Goal: Transaction & Acquisition: Purchase product/service

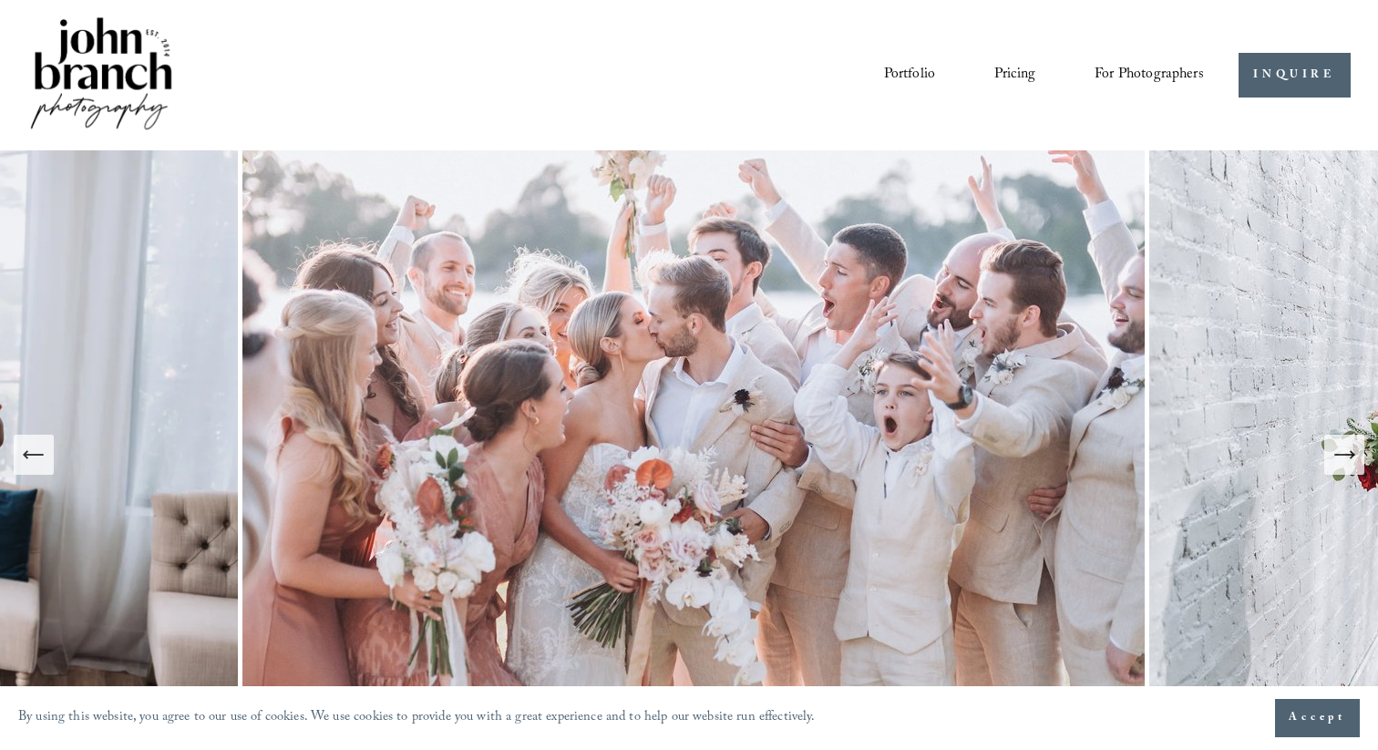
click at [1347, 461] on icon "Next Slide" at bounding box center [1344, 455] width 26 height 26
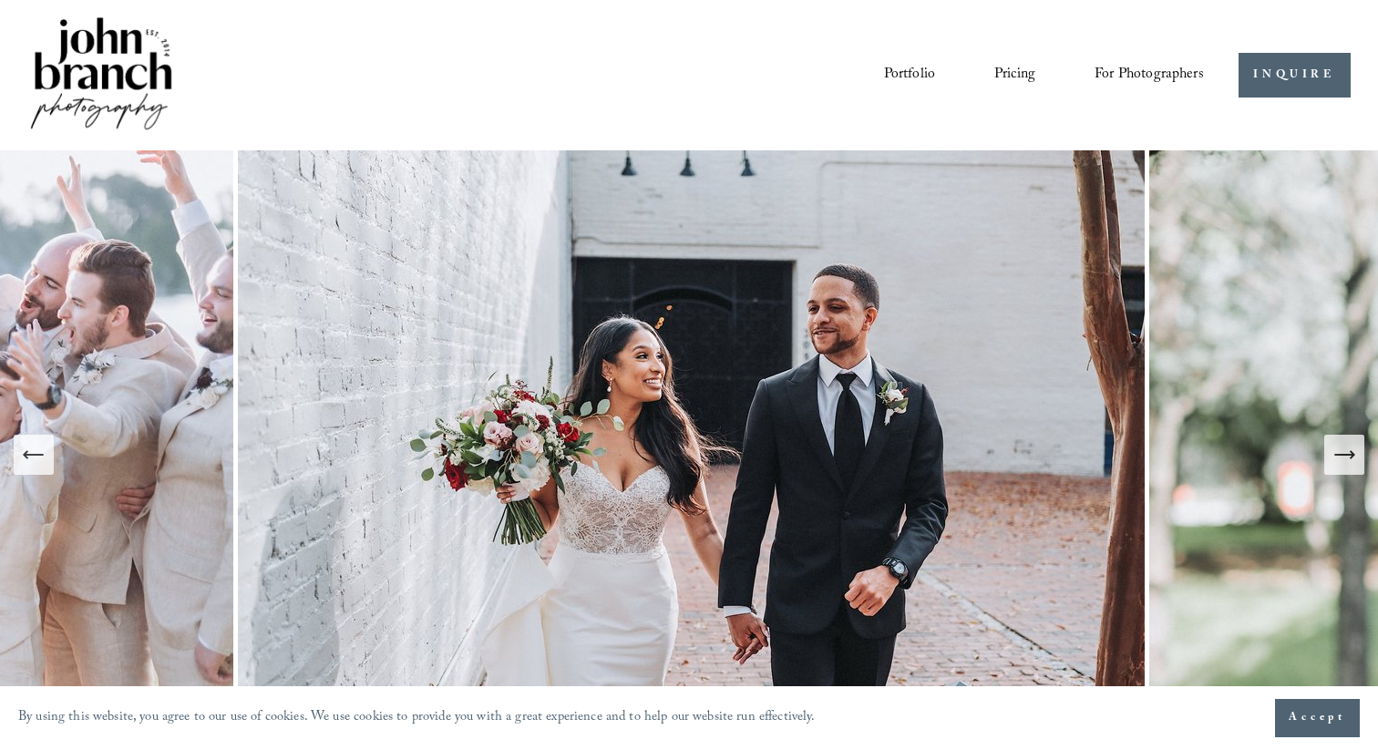
click at [1347, 461] on icon "Next Slide" at bounding box center [1344, 455] width 26 height 26
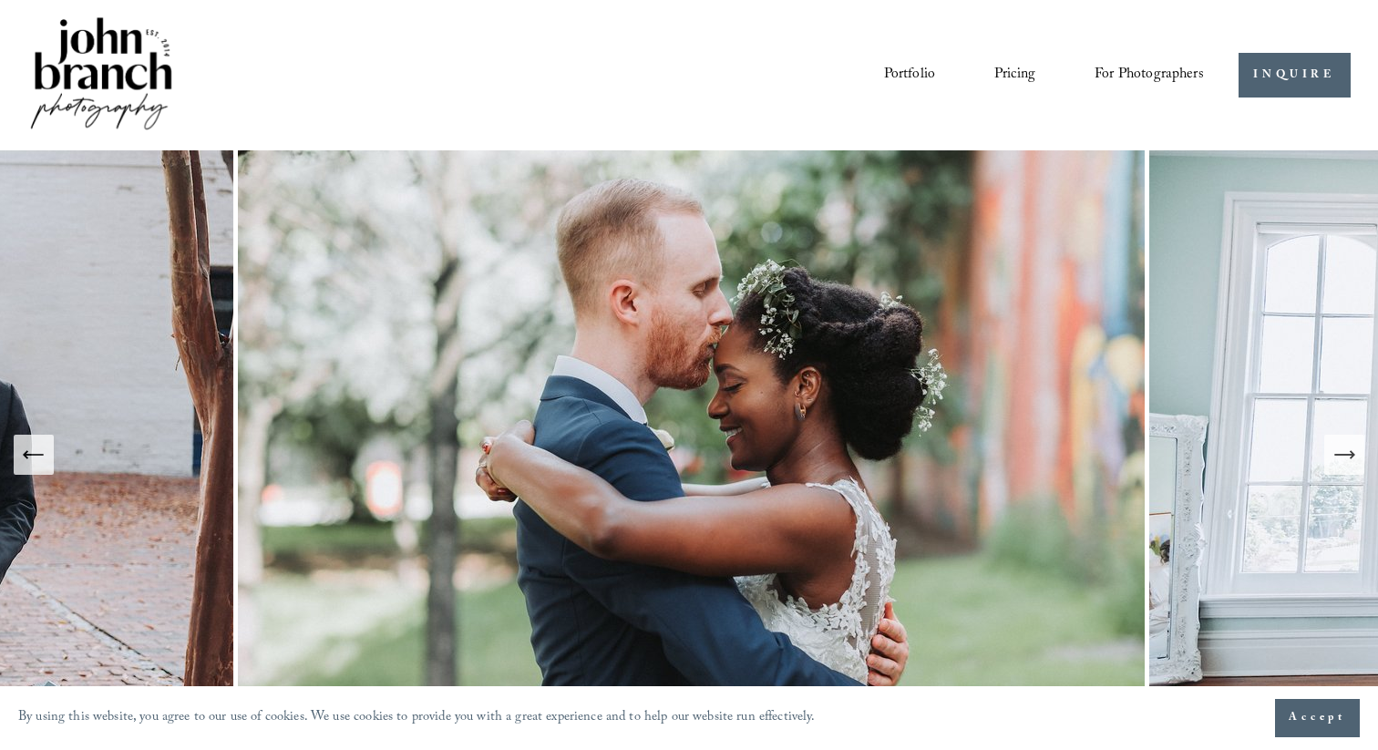
click at [1347, 461] on icon "Next Slide" at bounding box center [1344, 455] width 26 height 26
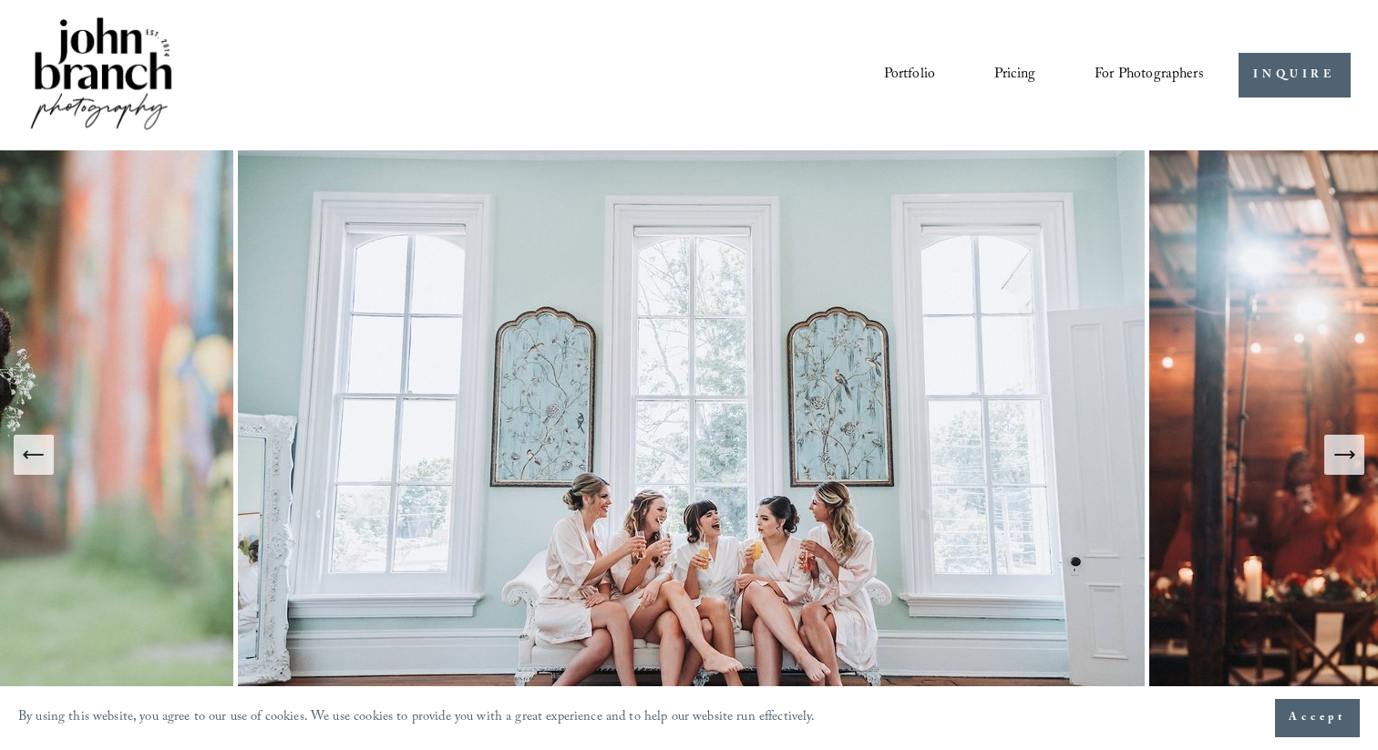
click at [1347, 461] on icon "Next Slide" at bounding box center [1344, 455] width 26 height 26
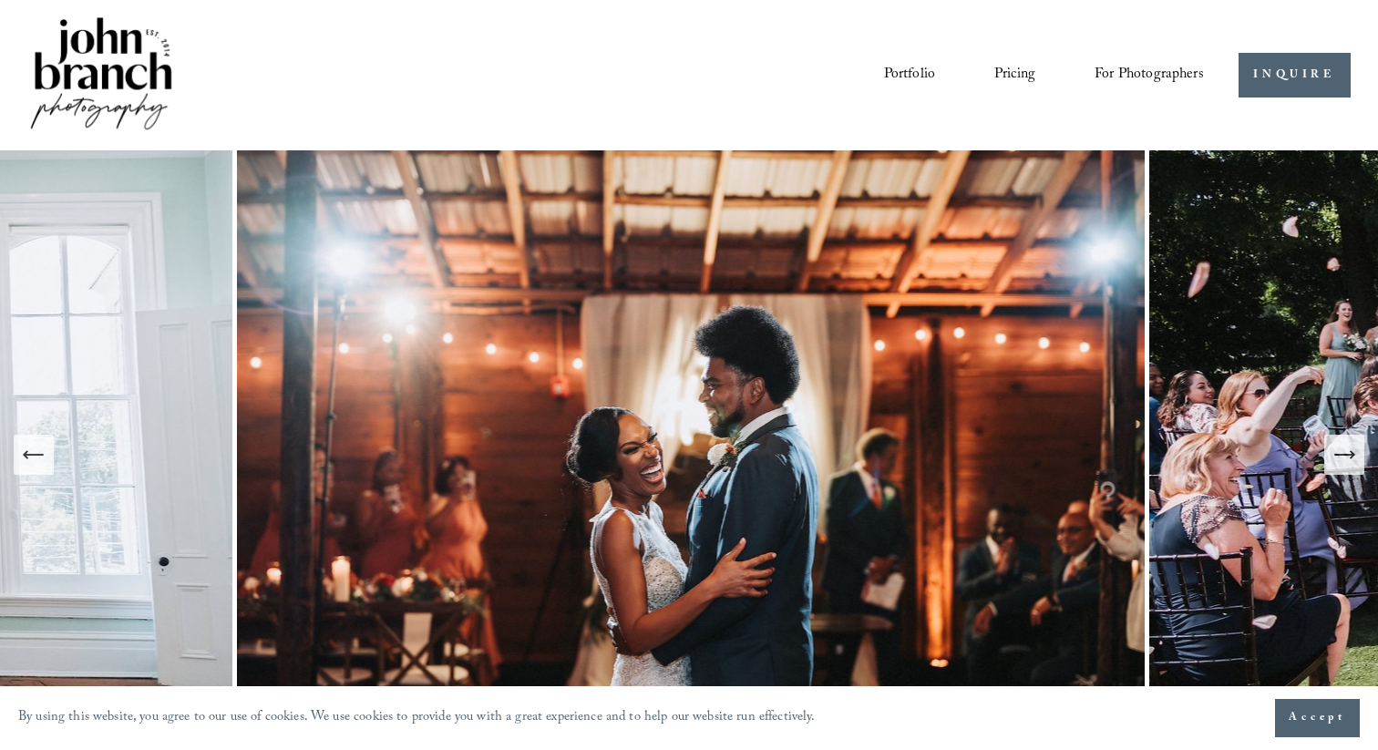
click at [1347, 461] on icon "Next Slide" at bounding box center [1344, 455] width 26 height 26
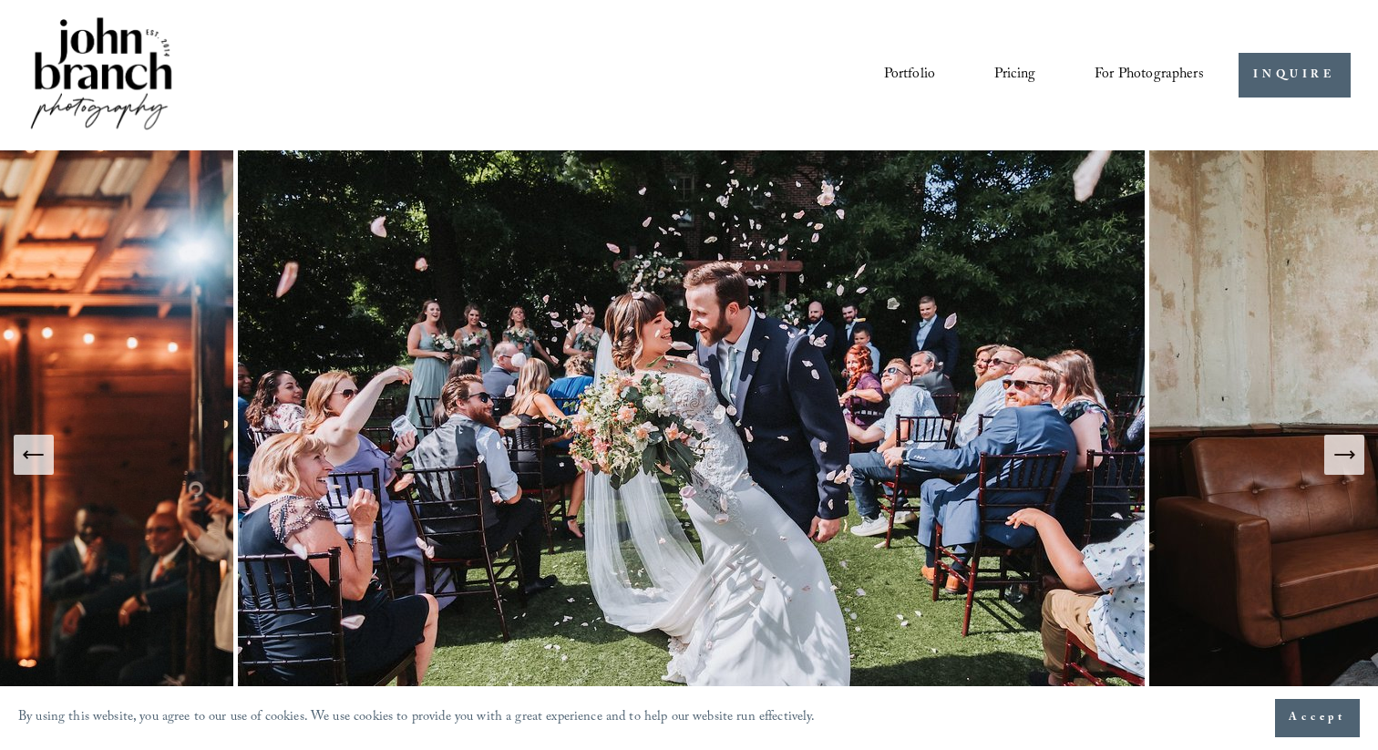
click at [1347, 461] on icon "Next Slide" at bounding box center [1344, 455] width 26 height 26
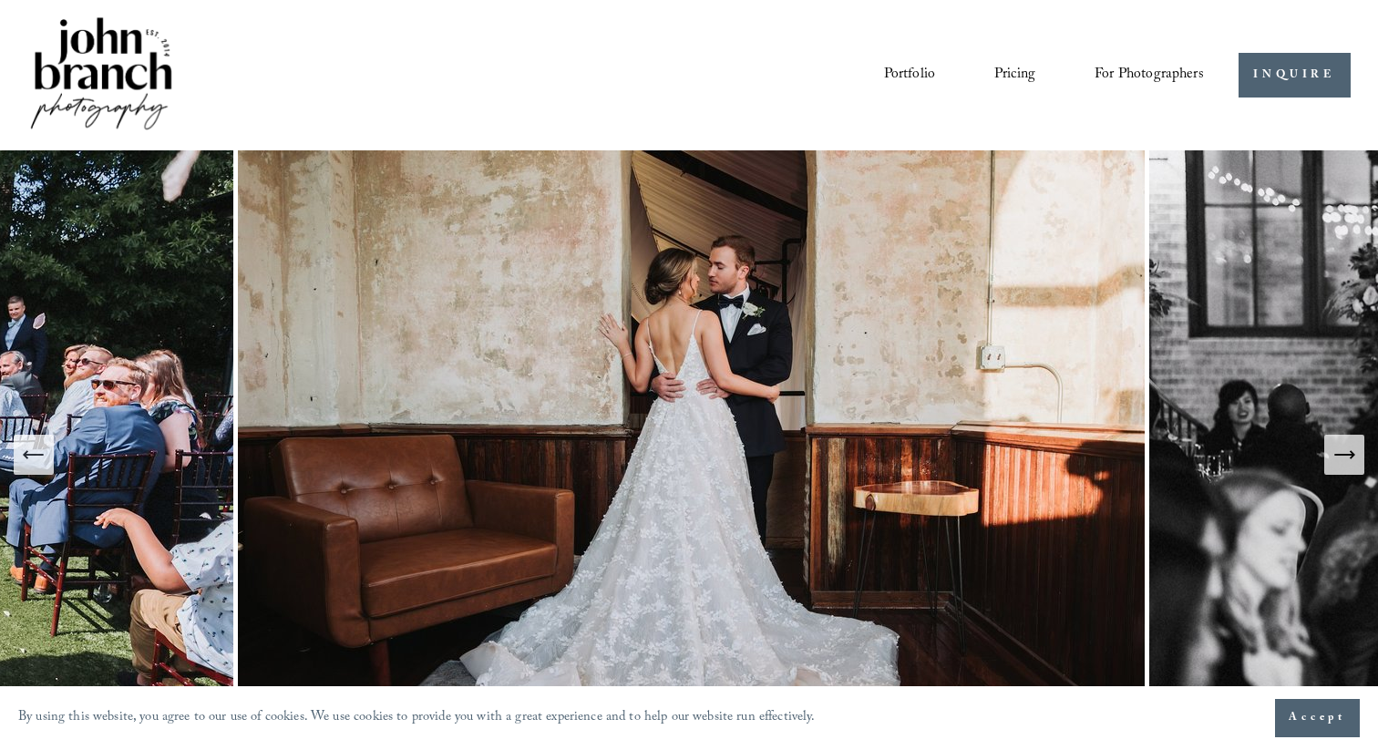
click at [1347, 461] on icon "Next Slide" at bounding box center [1344, 455] width 26 height 26
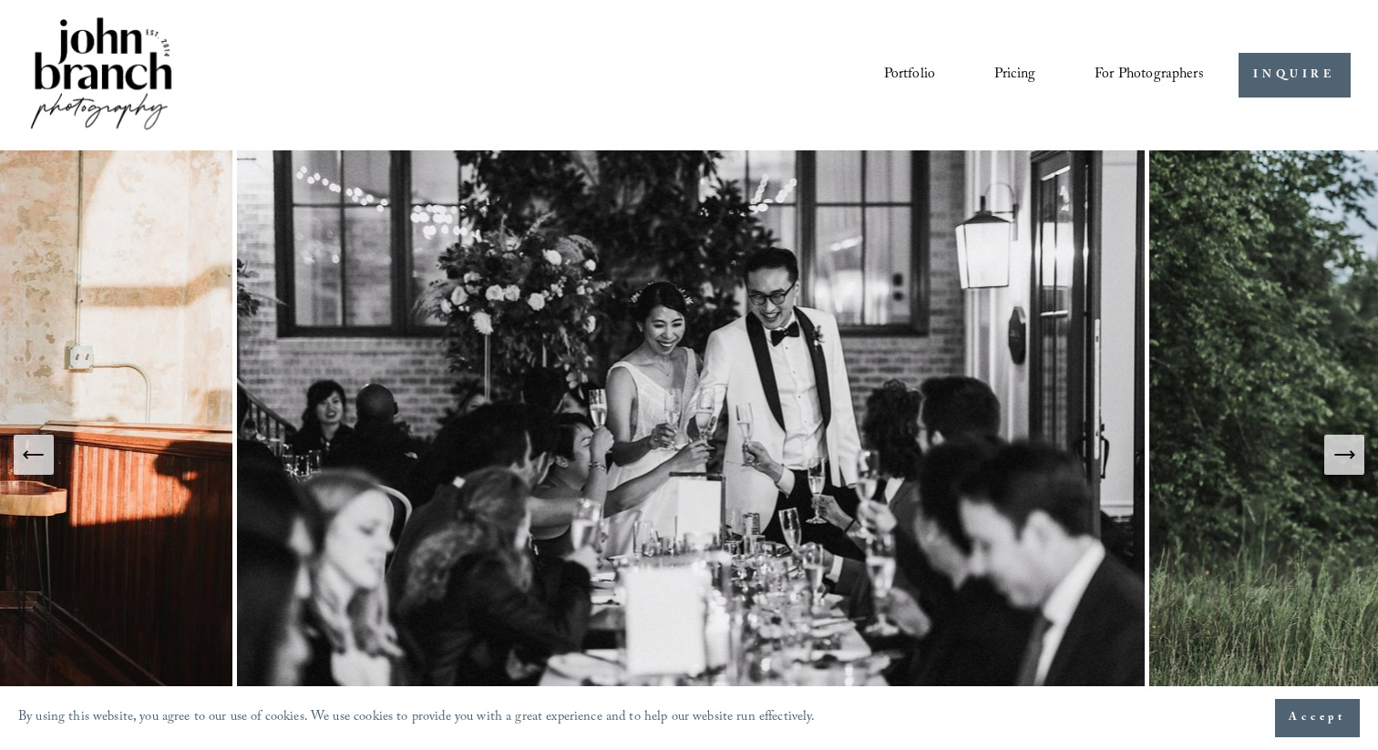
click at [1347, 461] on icon "Next Slide" at bounding box center [1344, 455] width 26 height 26
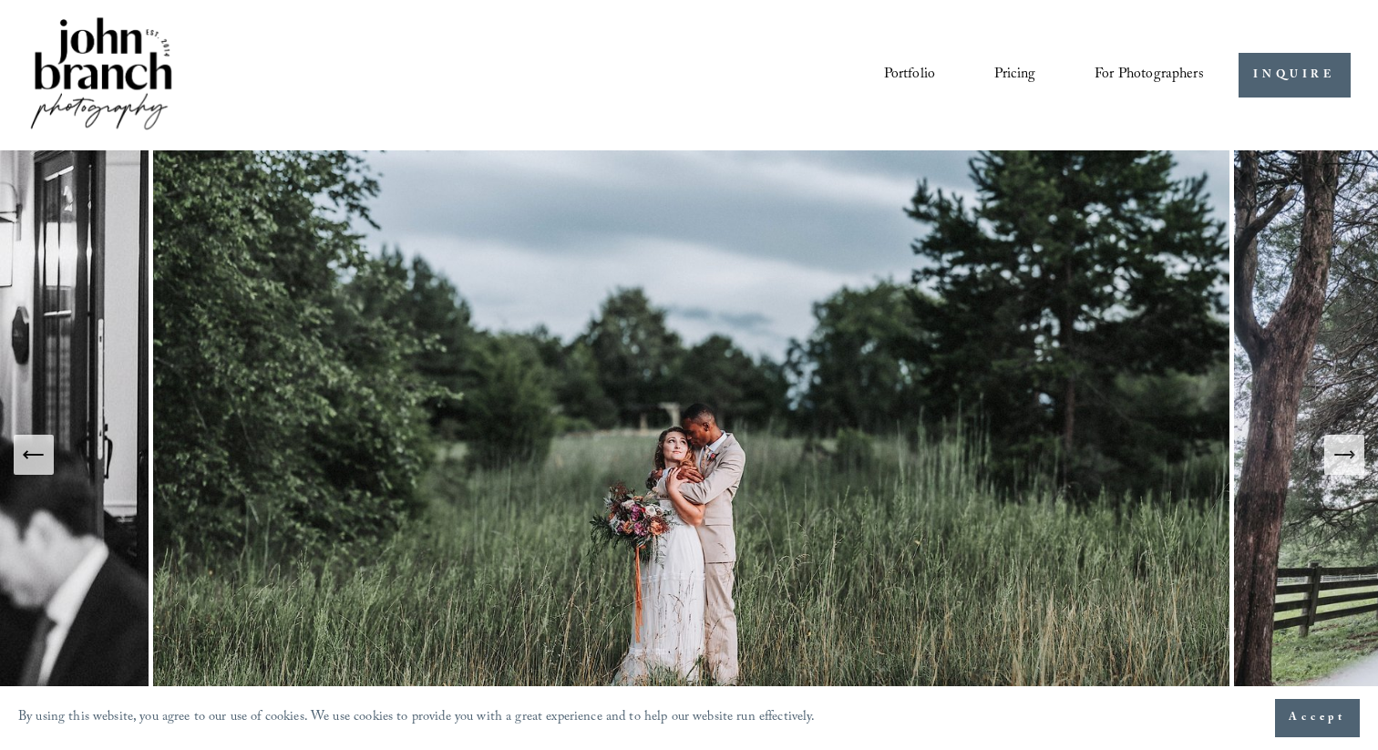
click at [1347, 461] on icon "Next Slide" at bounding box center [1344, 455] width 26 height 26
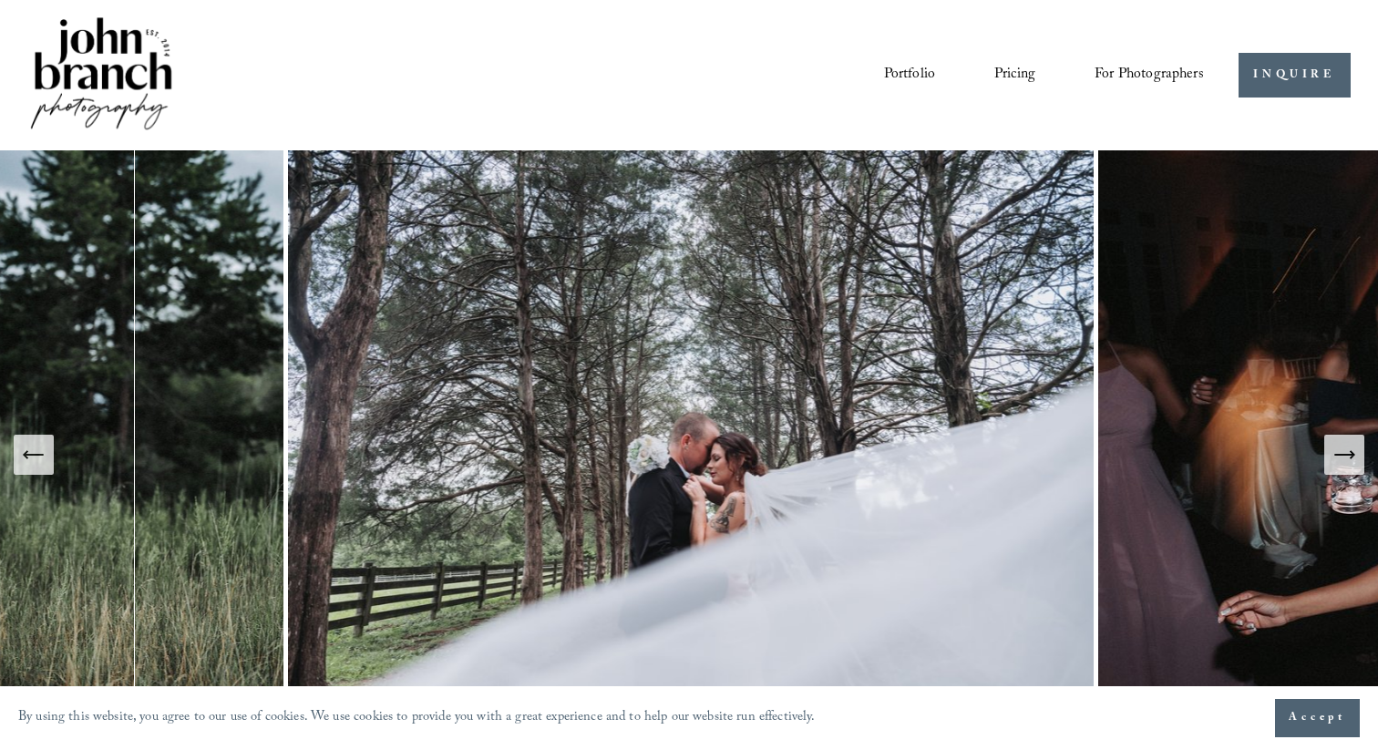
click at [1347, 461] on icon "Next Slide" at bounding box center [1344, 455] width 26 height 26
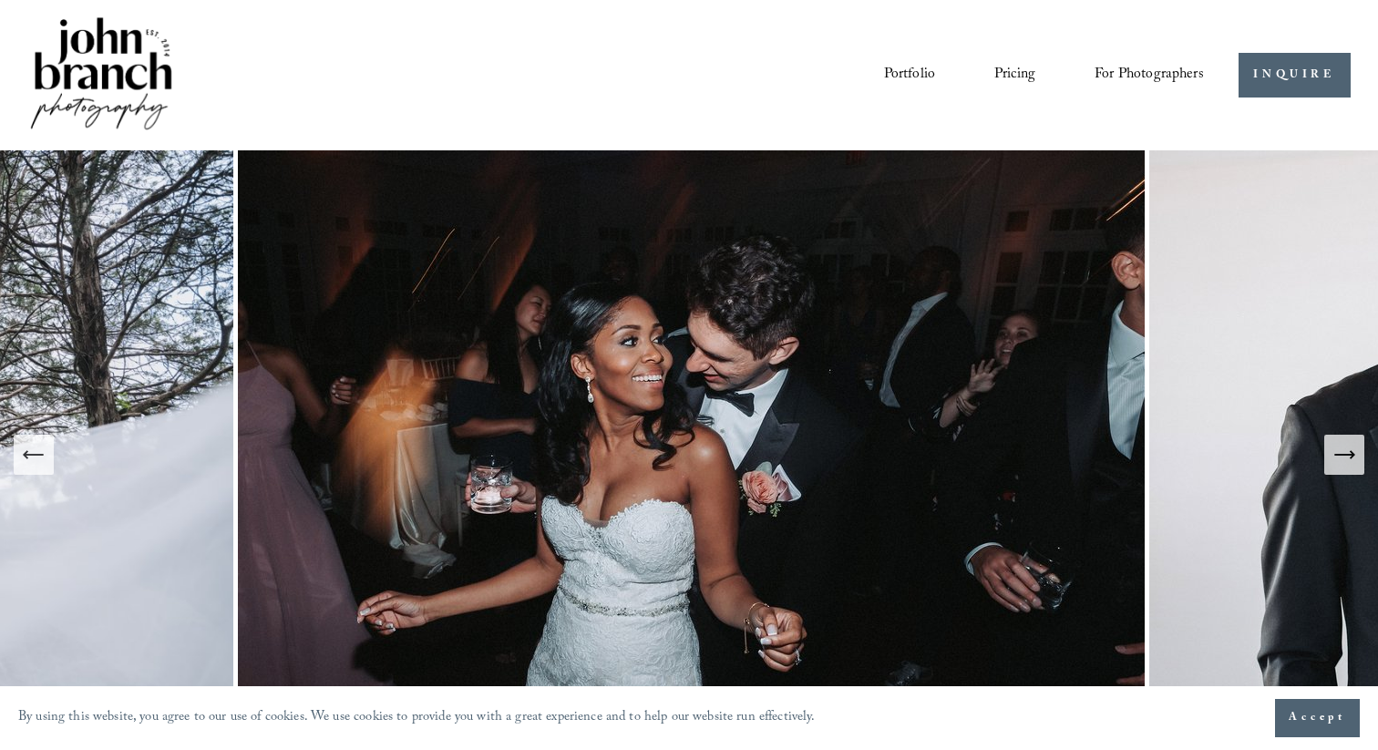
click at [1347, 461] on icon "Next Slide" at bounding box center [1344, 455] width 26 height 26
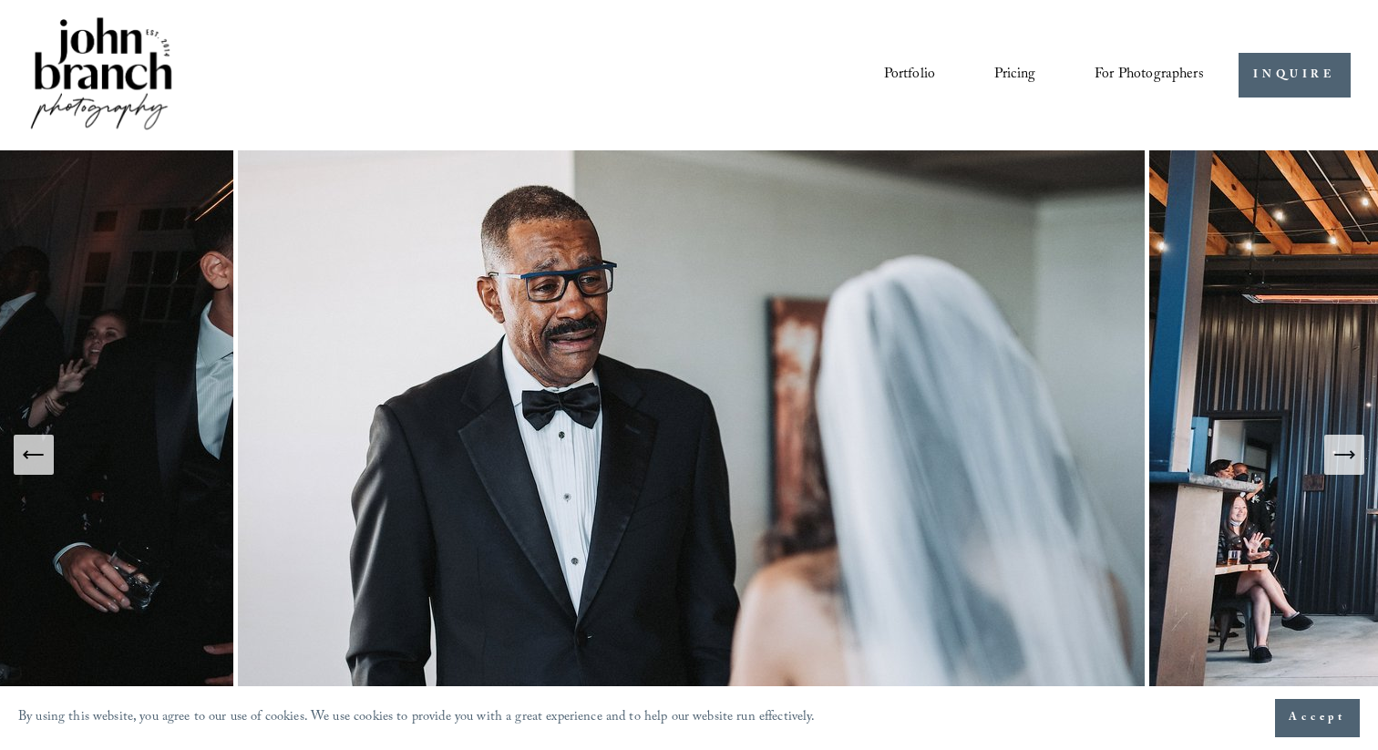
click at [0, 0] on span "Presets" at bounding box center [0, 0] width 0 height 0
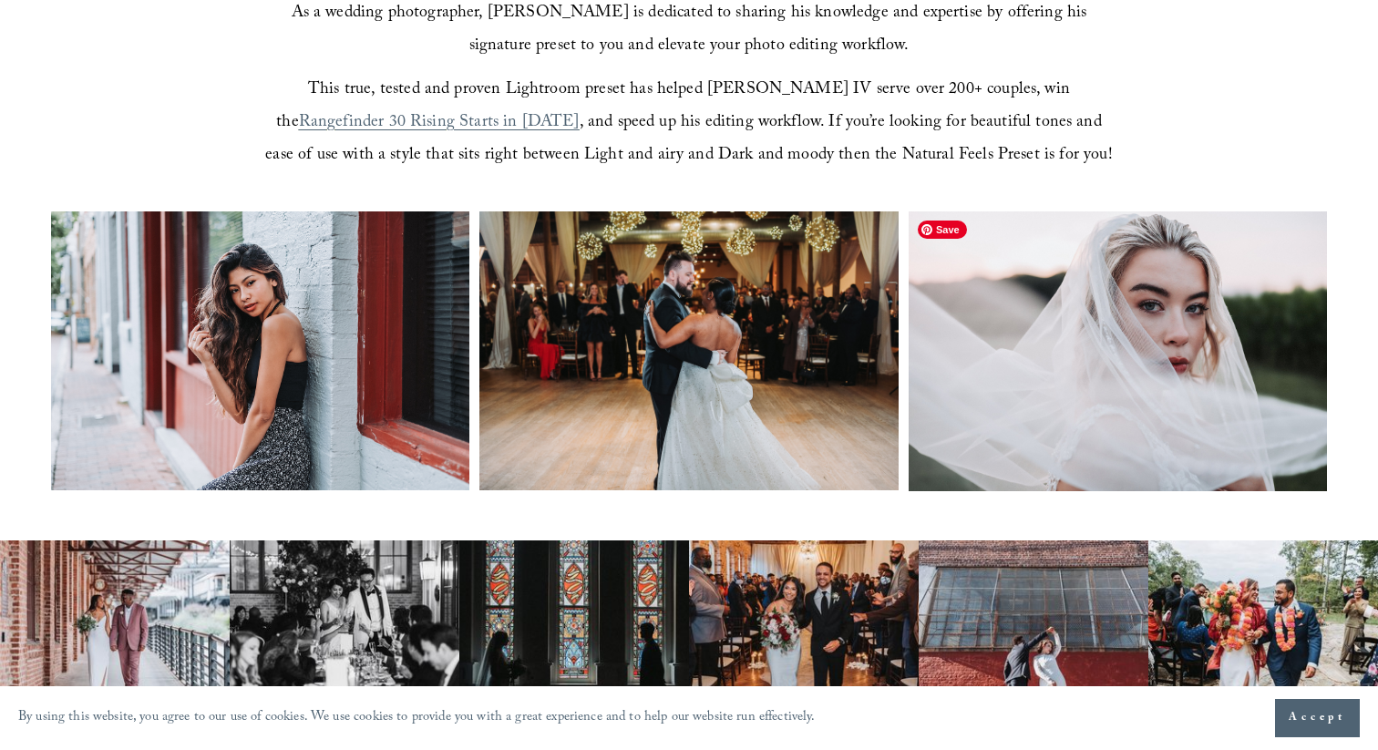
scroll to position [650, 0]
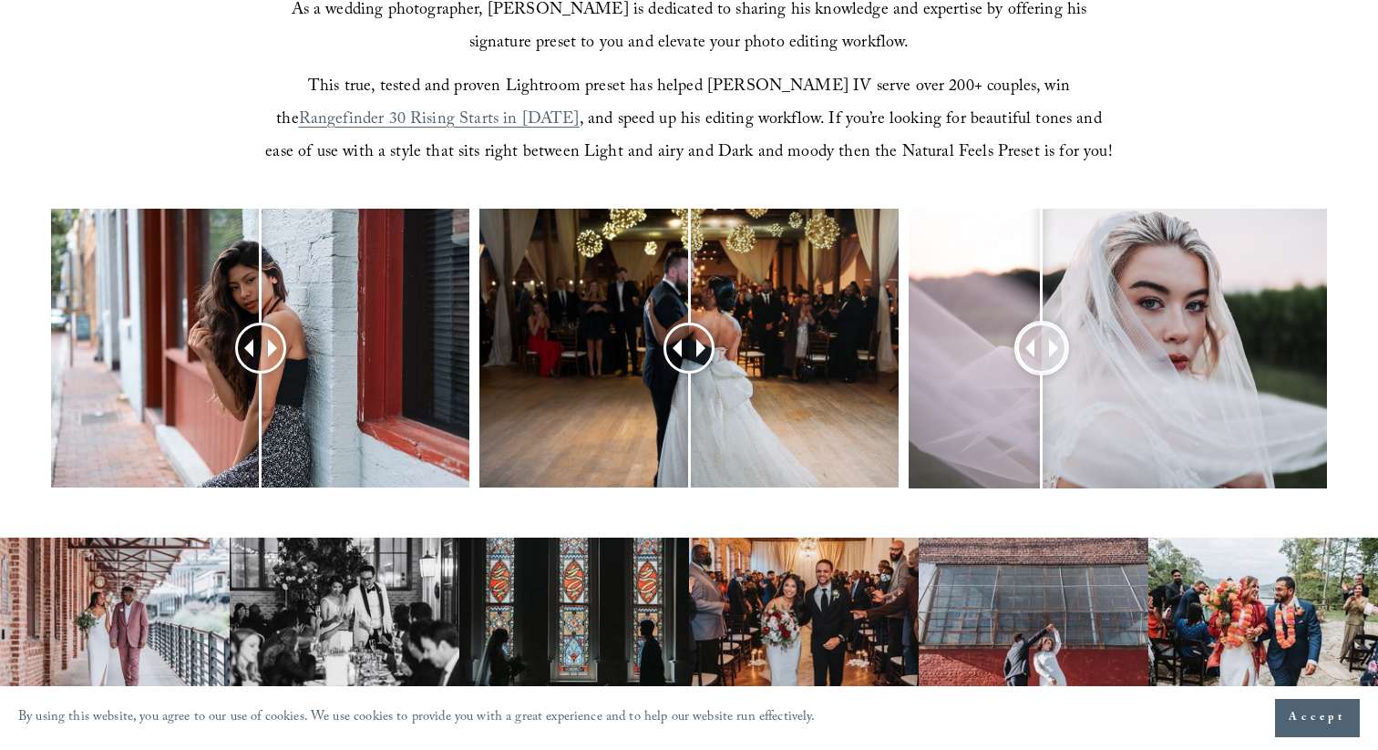
drag, startPoint x: 1118, startPoint y: 344, endPoint x: 1042, endPoint y: 322, distance: 79.6
click at [1042, 322] on div at bounding box center [1118, 348] width 418 height 279
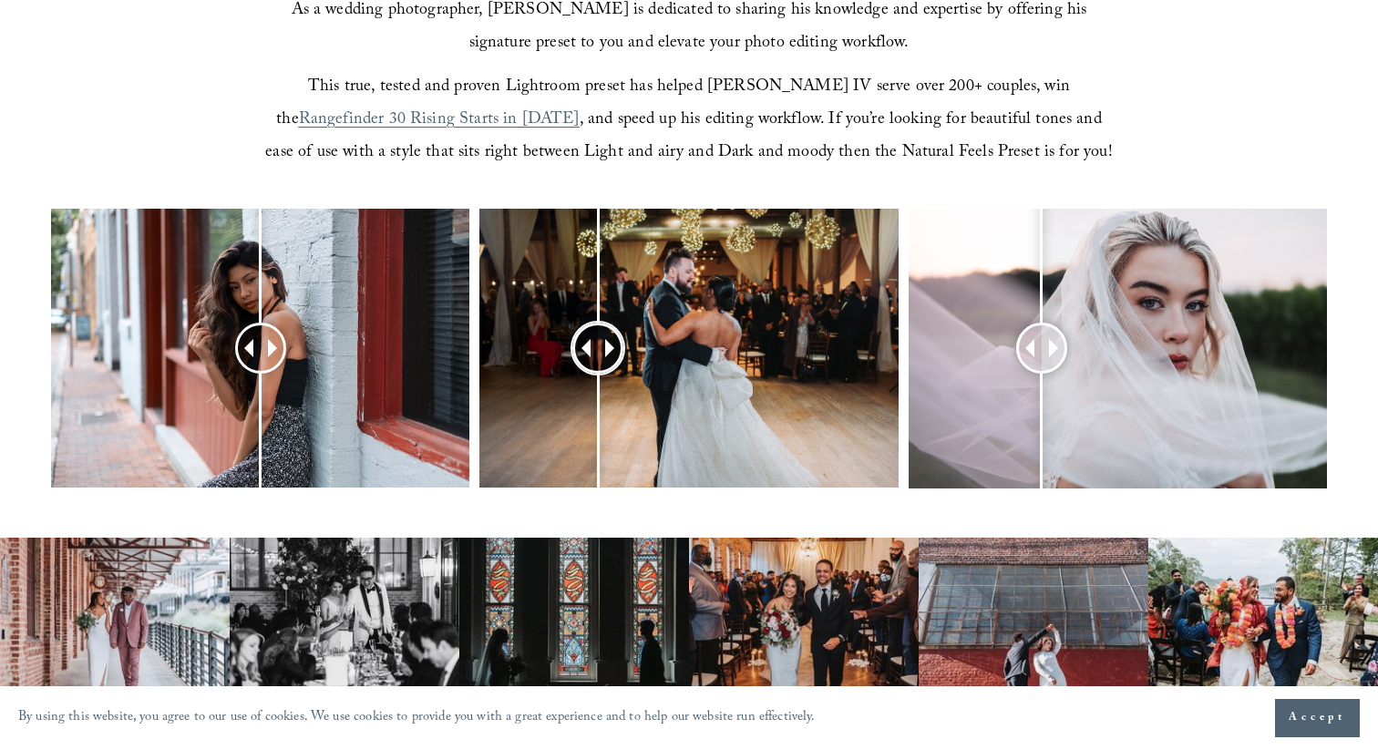
drag, startPoint x: 683, startPoint y: 338, endPoint x: 598, endPoint y: 324, distance: 85.8
click at [598, 324] on div at bounding box center [688, 348] width 418 height 279
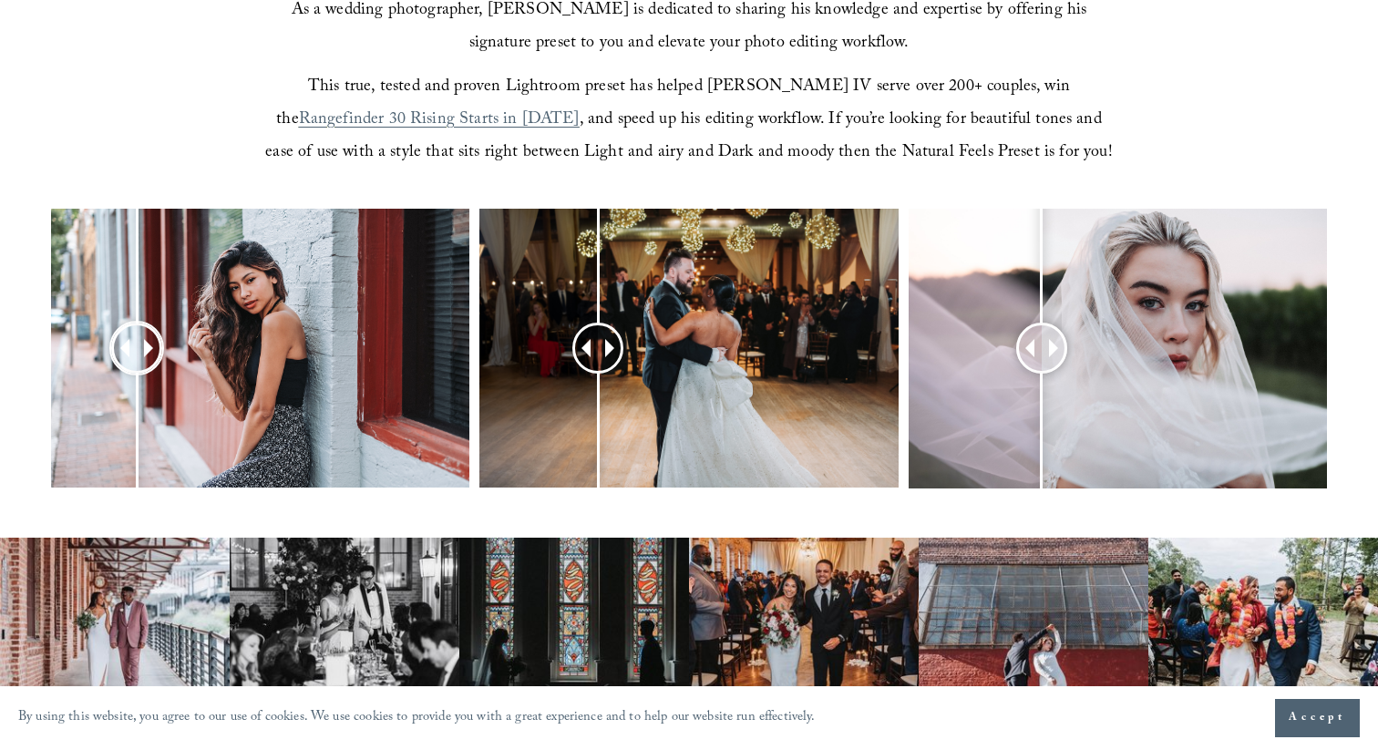
drag, startPoint x: 261, startPoint y: 349, endPoint x: 137, endPoint y: 340, distance: 124.3
click at [137, 340] on div at bounding box center [136, 347] width 47 height 47
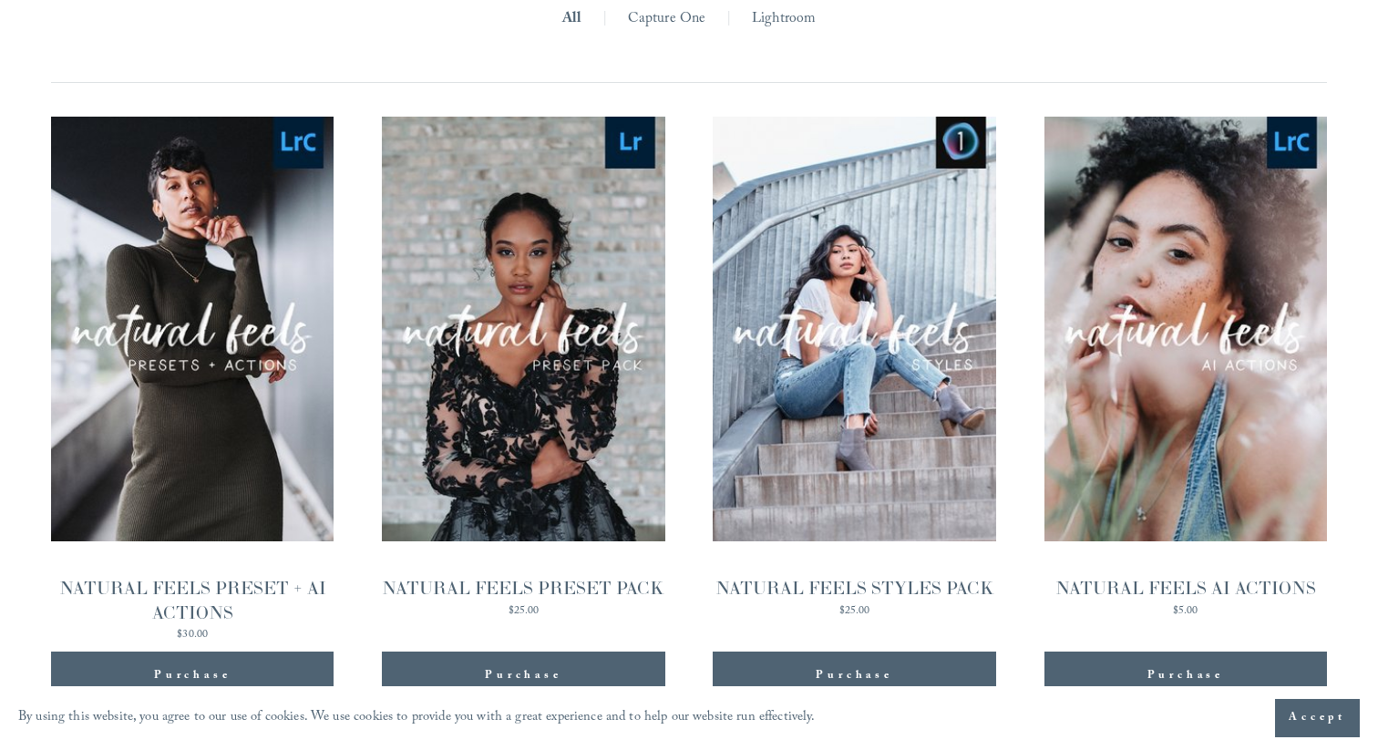
scroll to position [1711, 0]
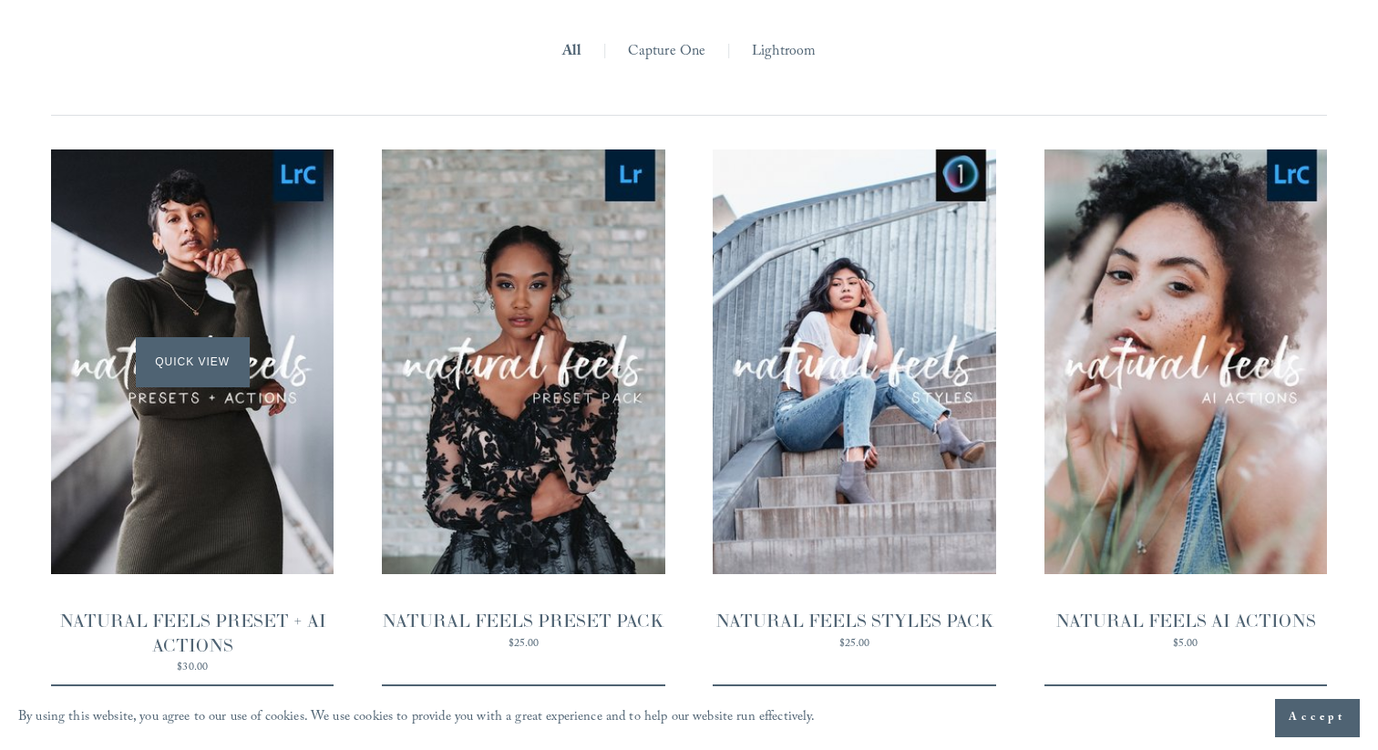
click at [279, 360] on div "Quick View" at bounding box center [192, 361] width 283 height 424
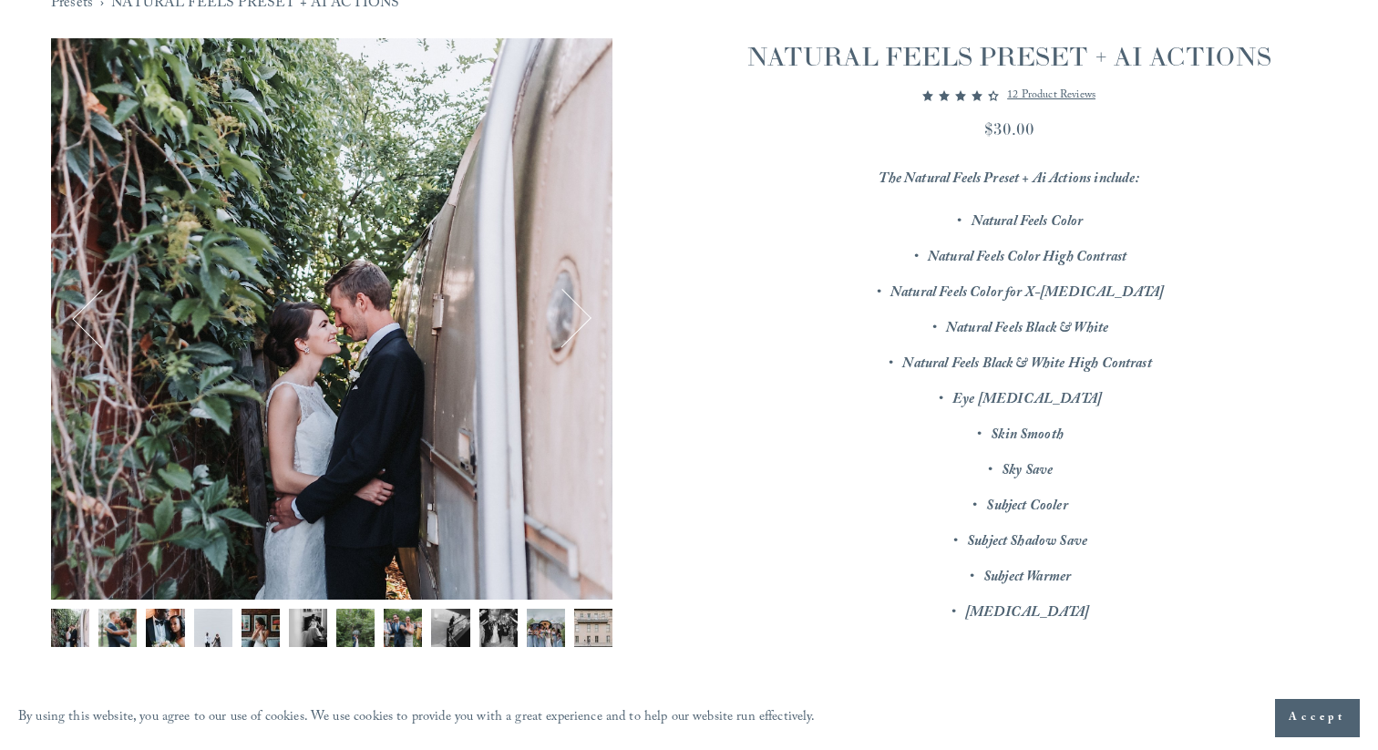
scroll to position [167, 0]
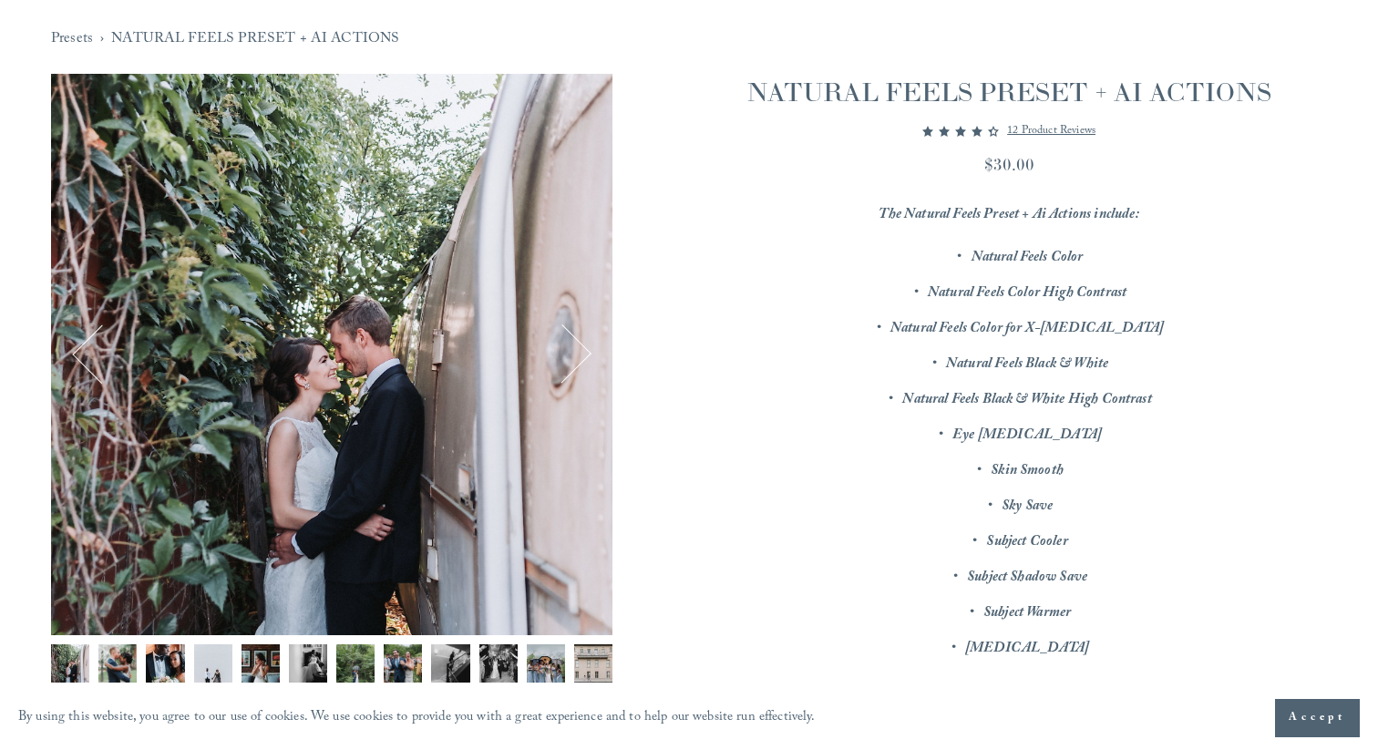
click at [87, 648] on img "Image 1 of 12" at bounding box center [70, 663] width 38 height 38
click at [119, 659] on img "Image 2 of 12" at bounding box center [117, 663] width 38 height 38
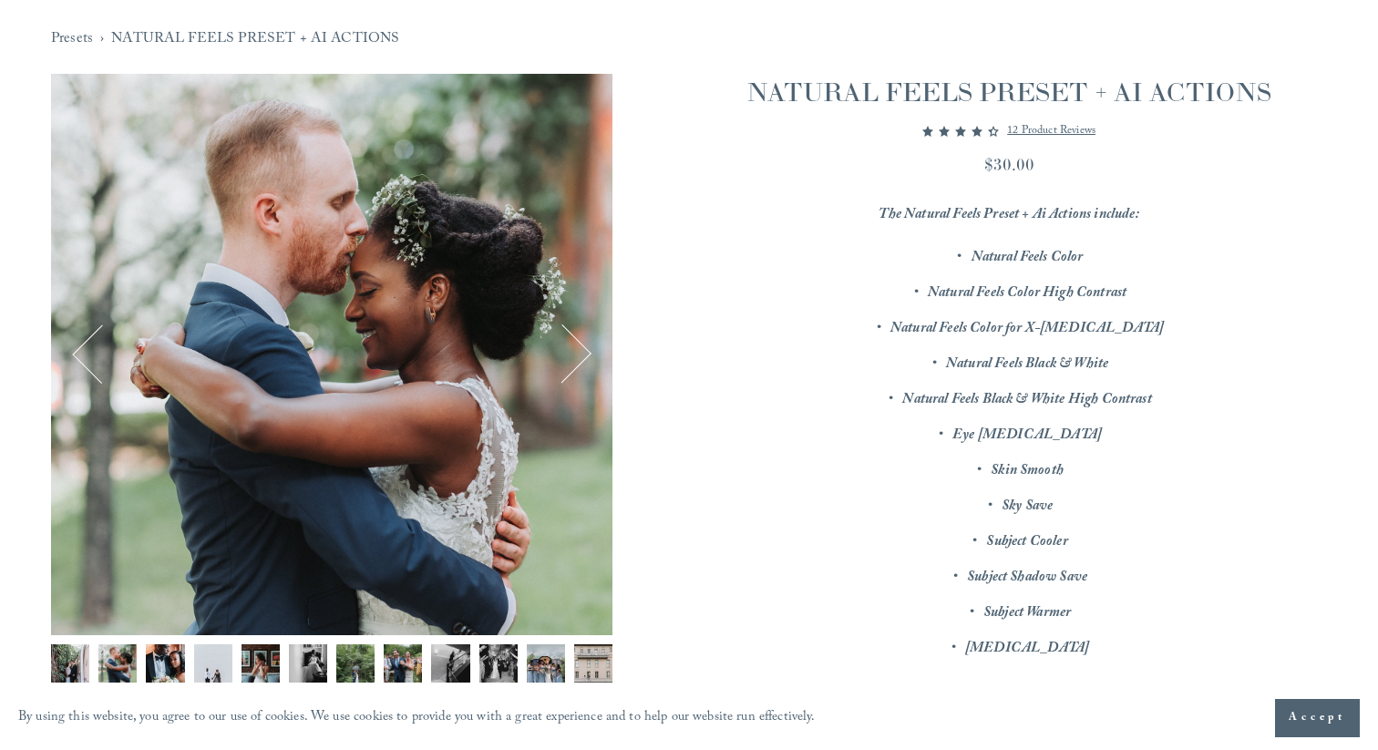
click at [157, 659] on img "Image 3 of 12" at bounding box center [165, 663] width 38 height 38
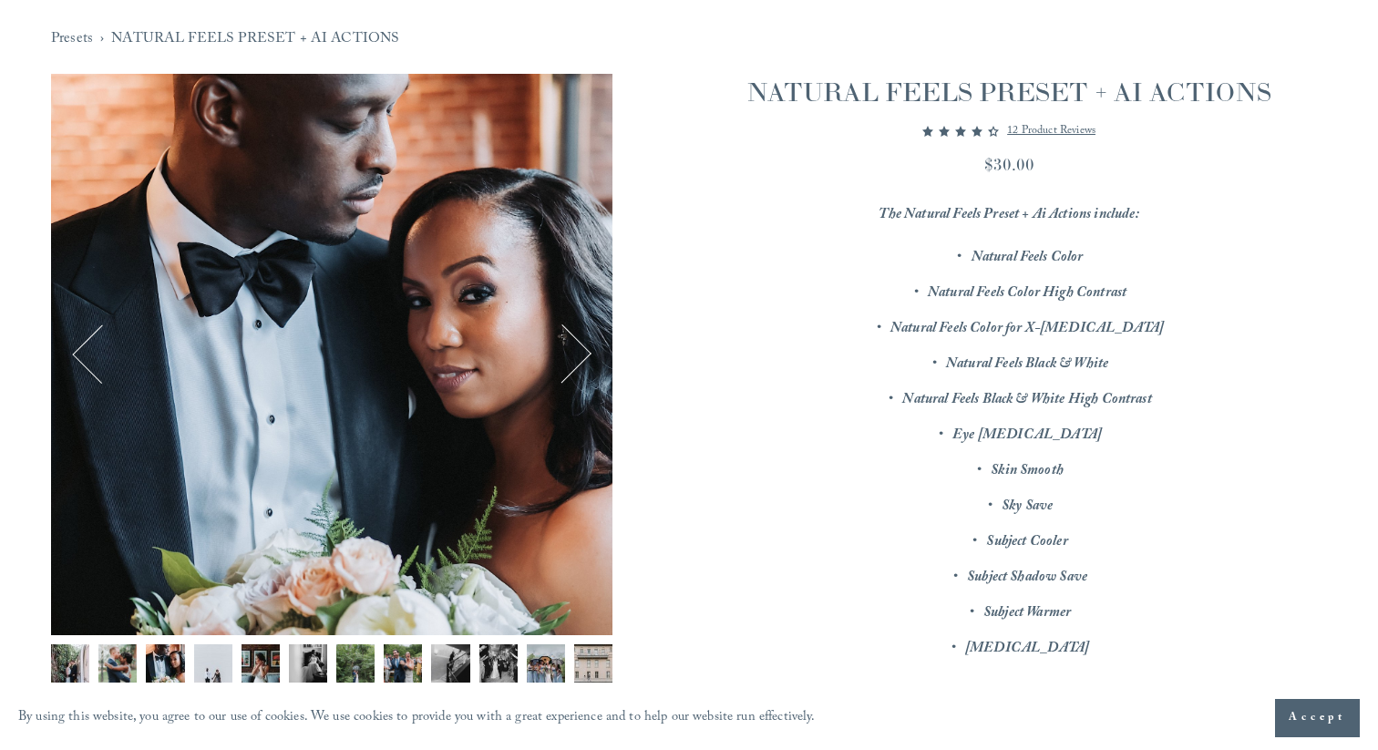
click at [194, 659] on img "Image 4 of 12" at bounding box center [213, 663] width 38 height 38
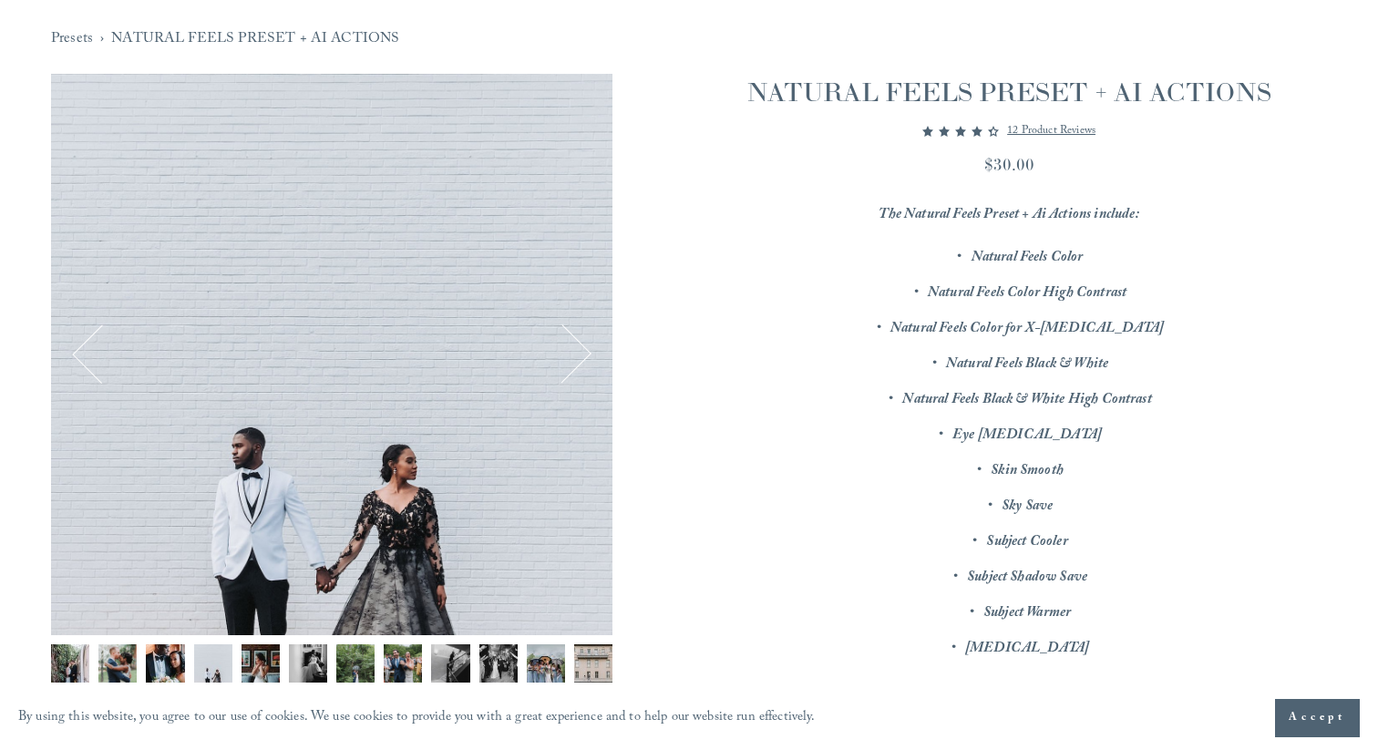
click at [249, 653] on img "Image 5 of 12" at bounding box center [260, 663] width 38 height 38
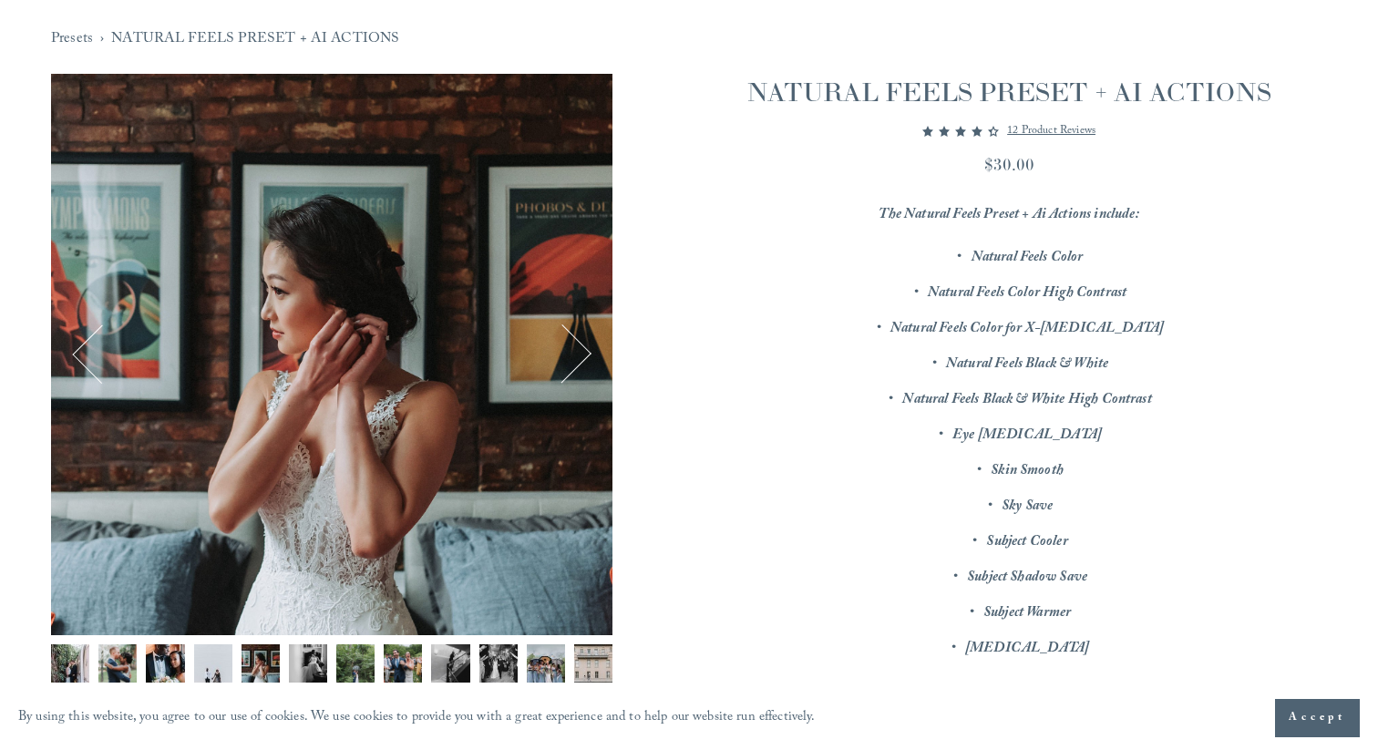
click at [311, 660] on img "Image 6 of 12" at bounding box center [308, 663] width 38 height 38
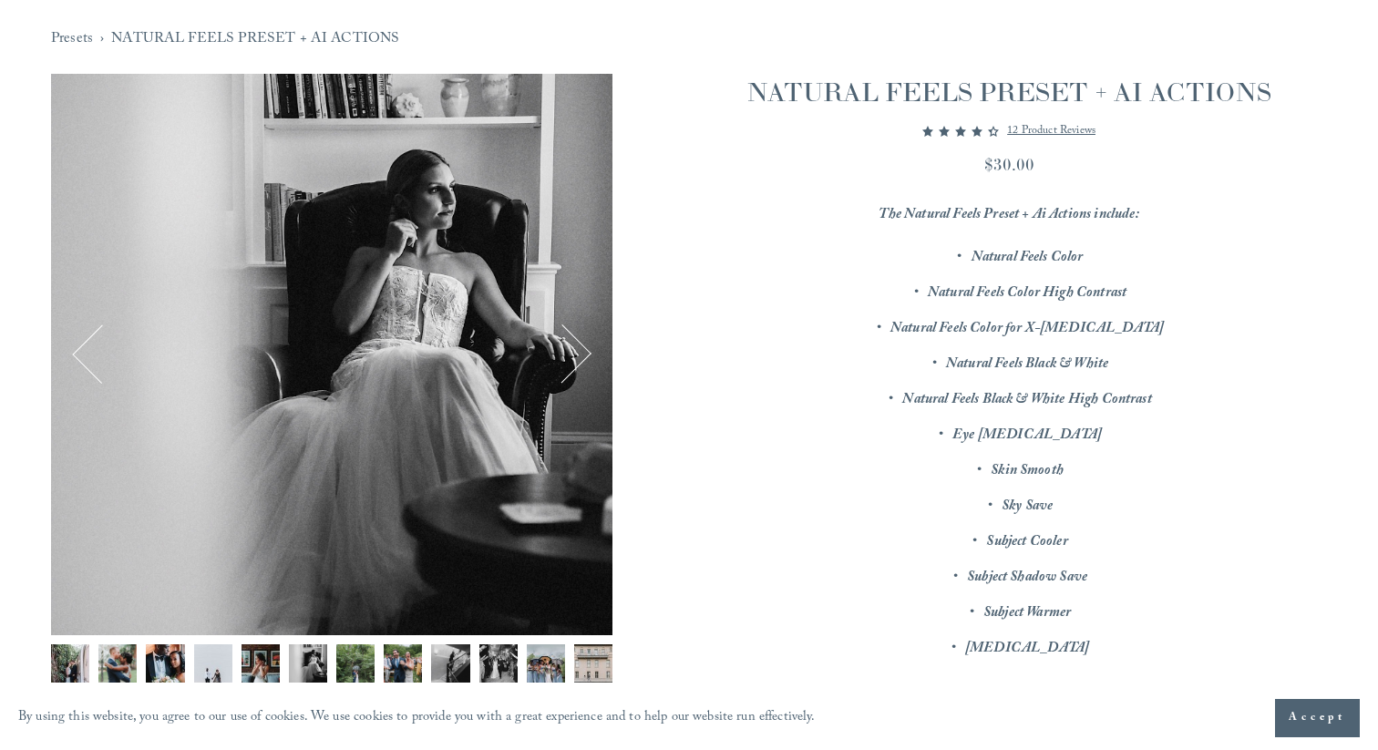
click at [351, 656] on img "Image 7 of 12" at bounding box center [355, 663] width 38 height 38
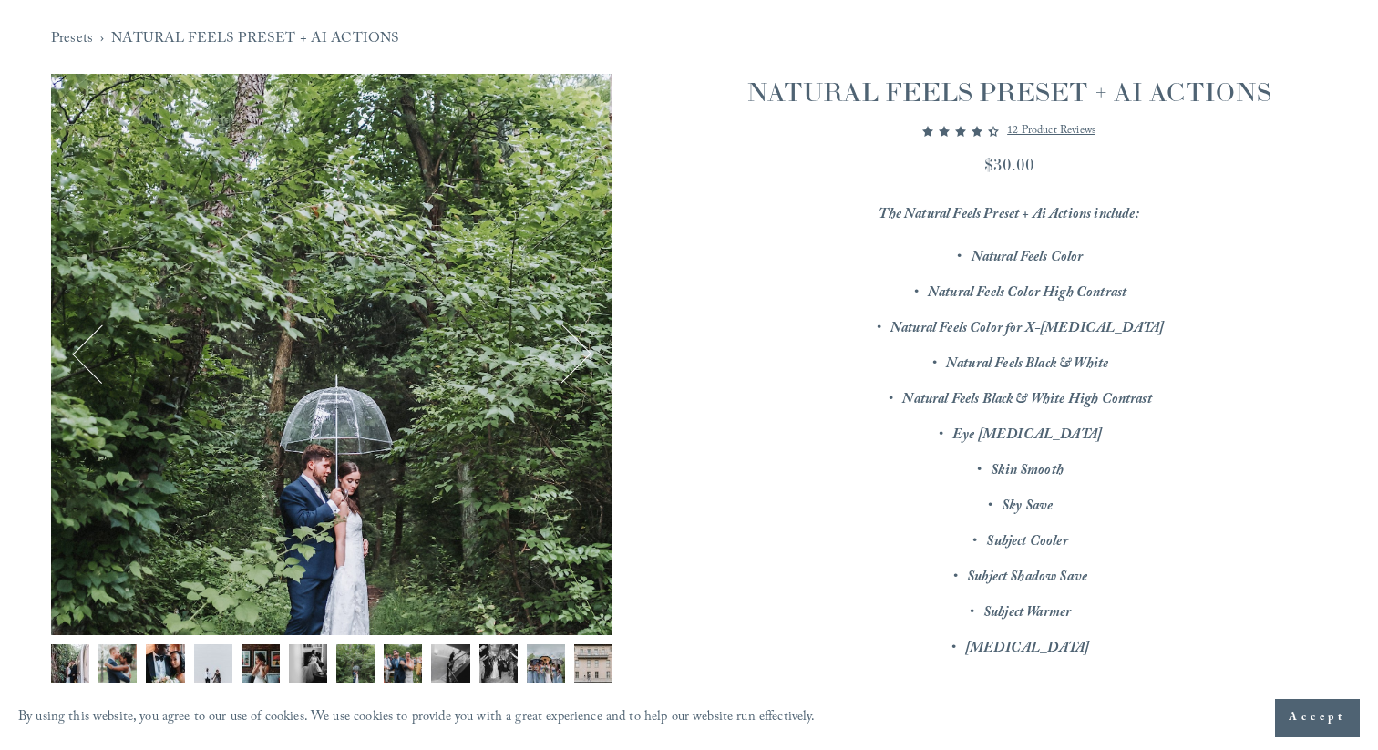
click at [407, 656] on img "Image 8 of 12" at bounding box center [403, 663] width 38 height 38
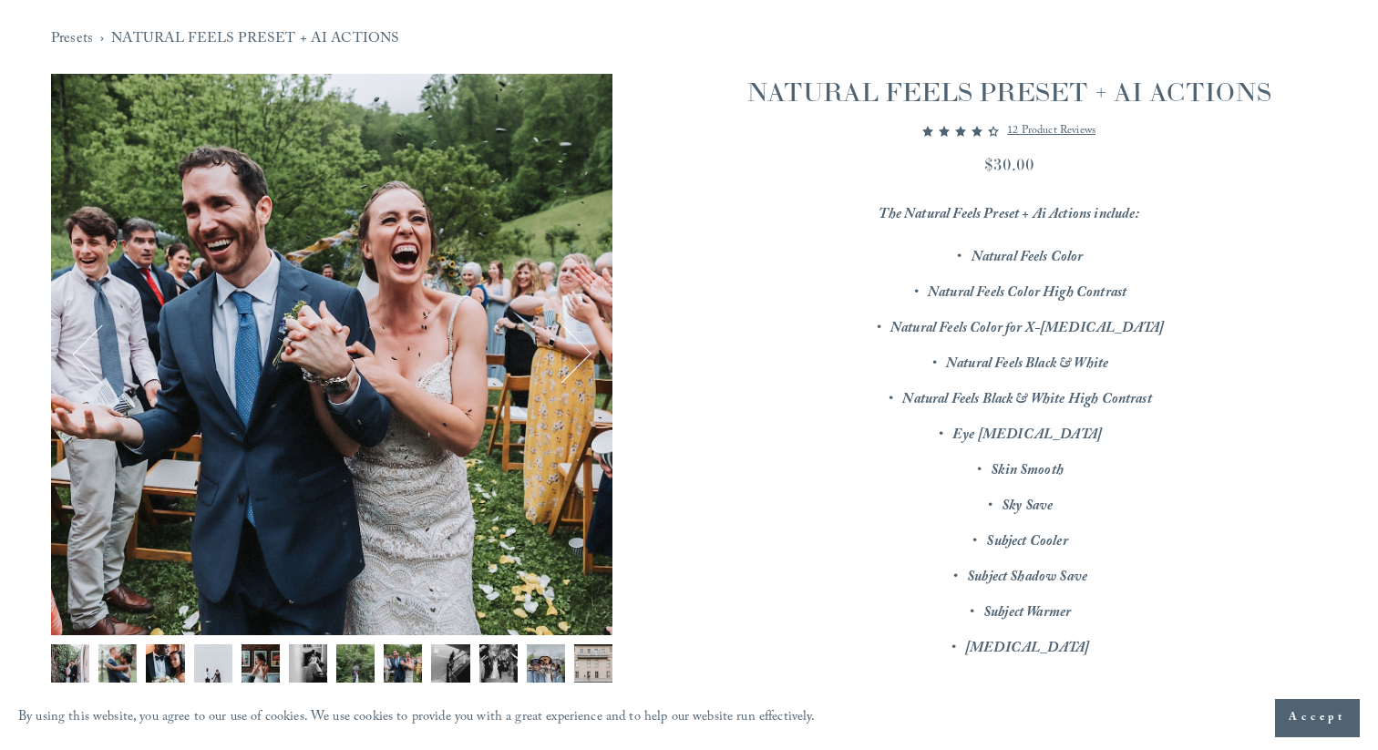
click at [448, 652] on img "Image 9 of 12" at bounding box center [450, 663] width 38 height 38
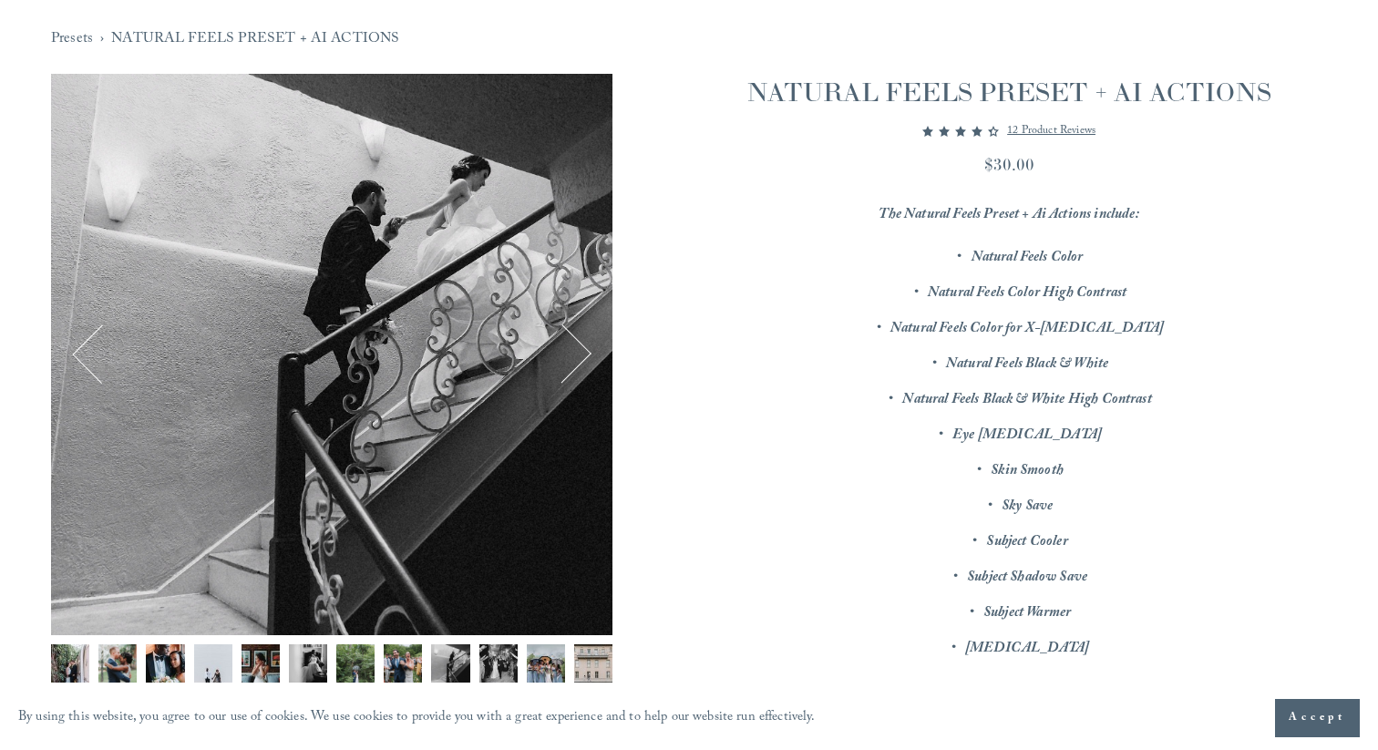
click at [491, 662] on img "Image 10 of 12" at bounding box center [498, 663] width 38 height 38
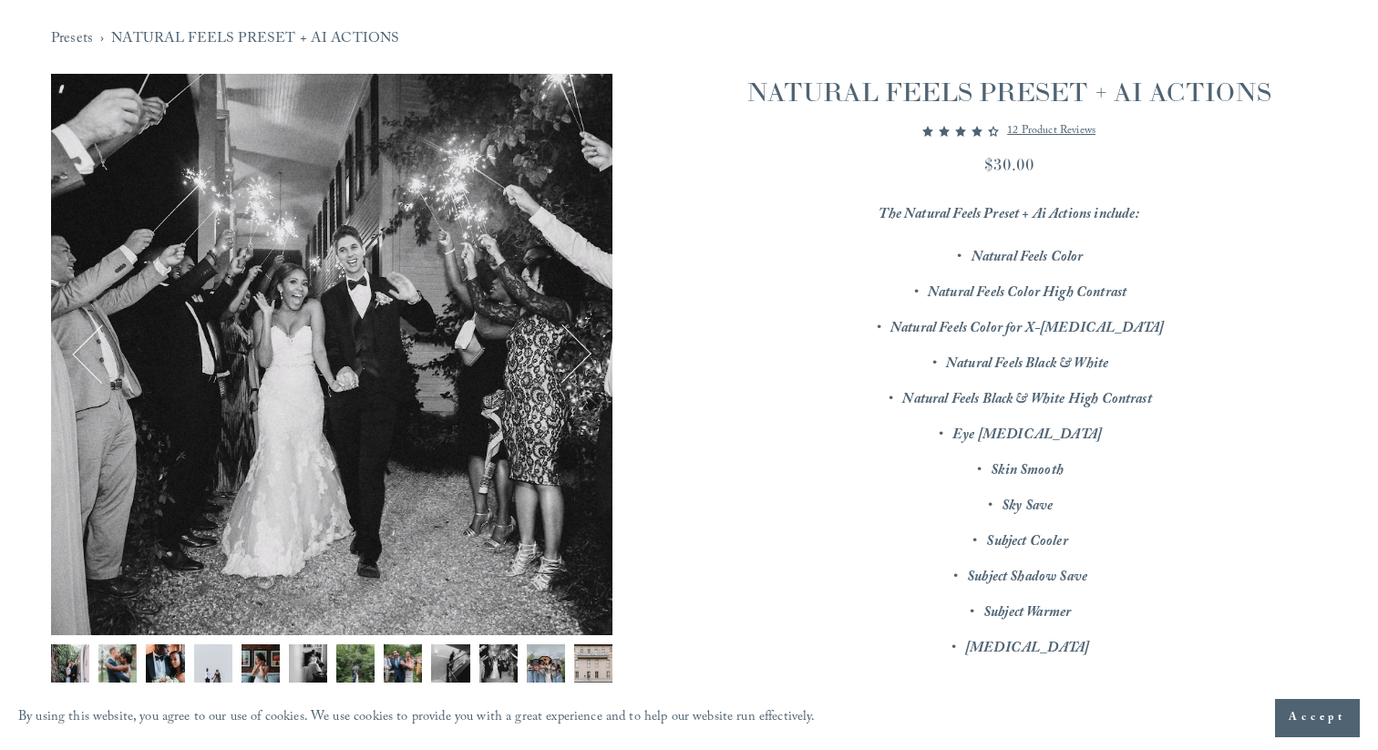
click at [535, 662] on img "Image 11 of 12" at bounding box center [546, 663] width 38 height 38
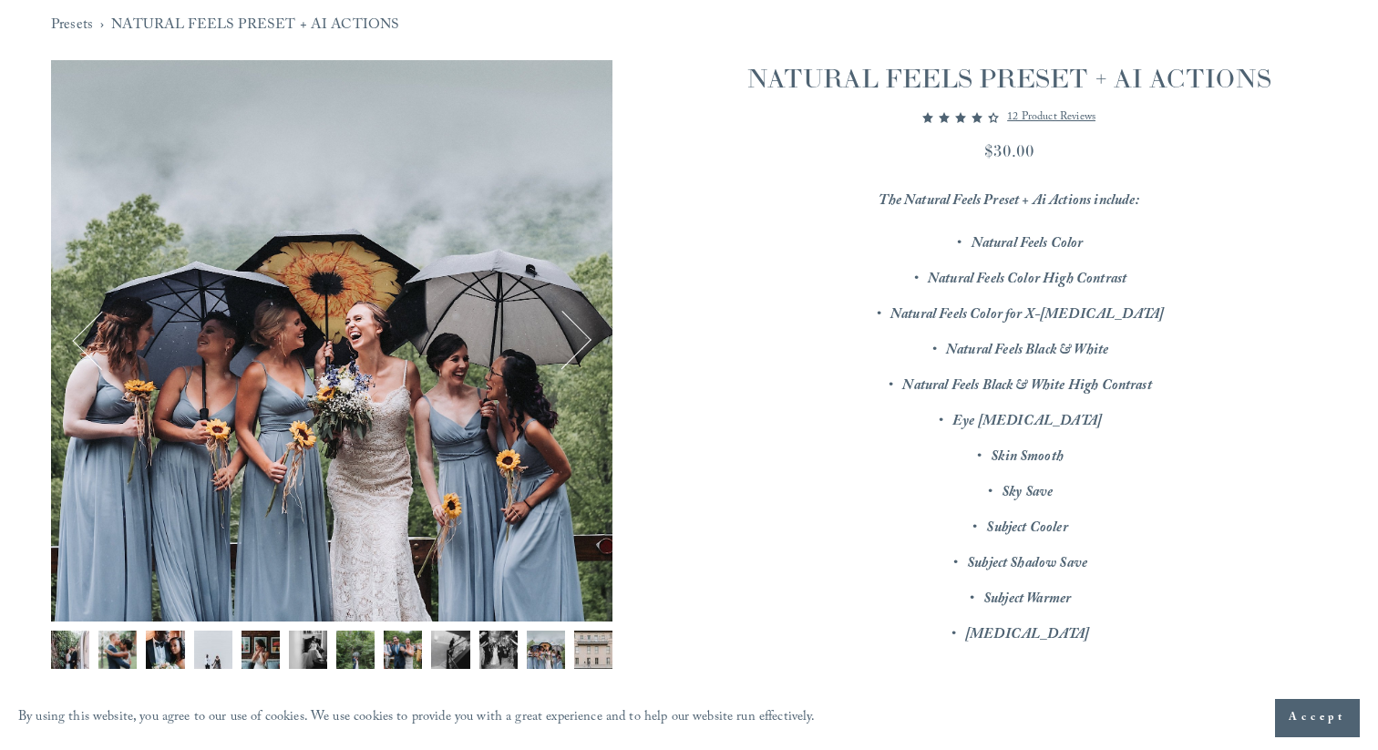
scroll to position [203, 0]
